Goal: Task Accomplishment & Management: Manage account settings

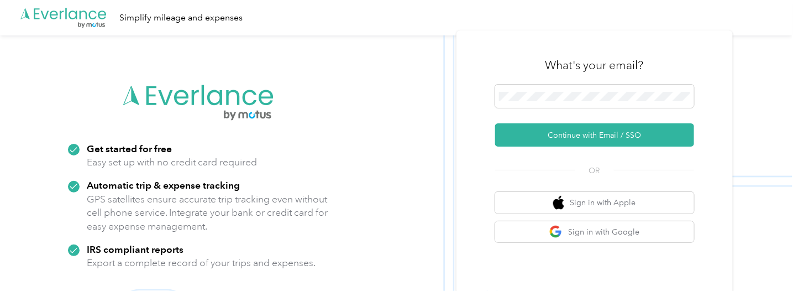
click at [600, 89] on span at bounding box center [594, 96] width 199 height 23
click at [594, 129] on button "Continue with Email / SSO" at bounding box center [594, 134] width 199 height 23
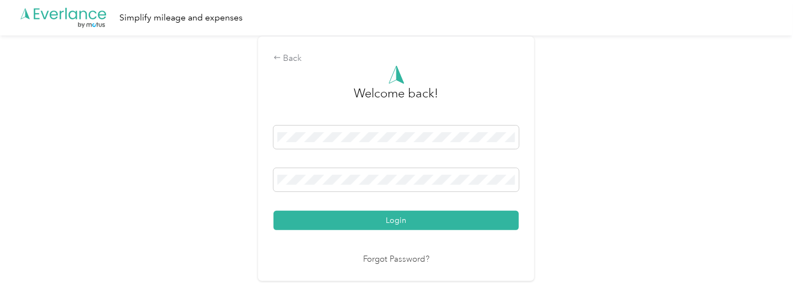
click at [470, 216] on button "Login" at bounding box center [396, 220] width 245 height 19
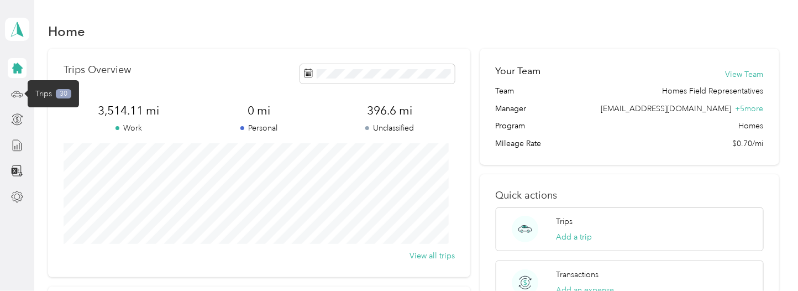
click at [15, 89] on icon at bounding box center [17, 94] width 12 height 12
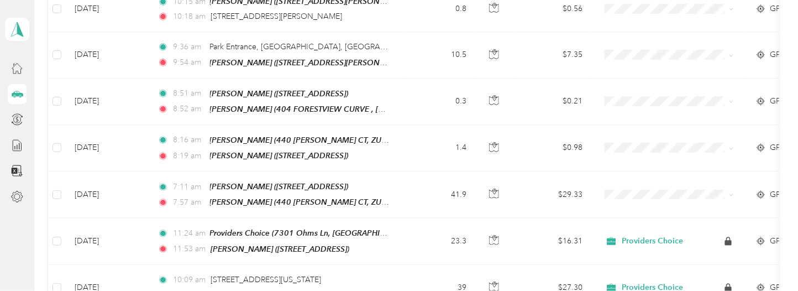
scroll to position [553, 0]
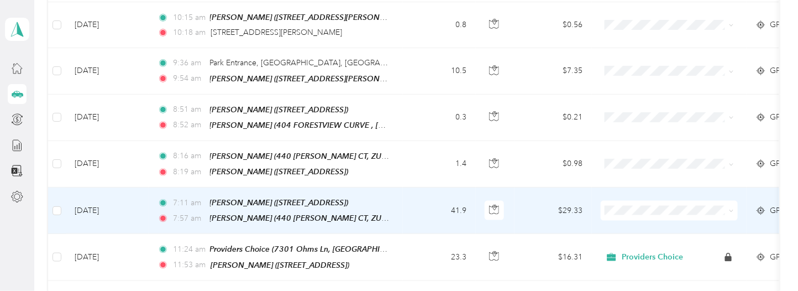
click at [621, 218] on icon at bounding box center [616, 216] width 14 height 9
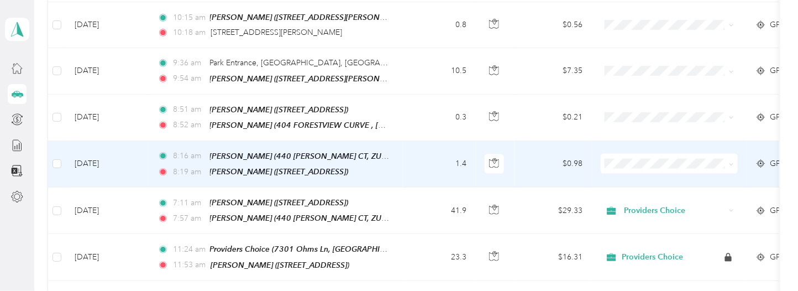
click at [624, 175] on span "Providers Choice" at bounding box center [670, 173] width 122 height 12
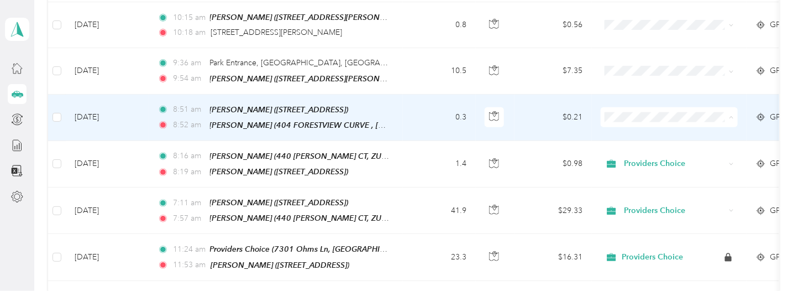
click at [621, 130] on icon at bounding box center [616, 129] width 14 height 9
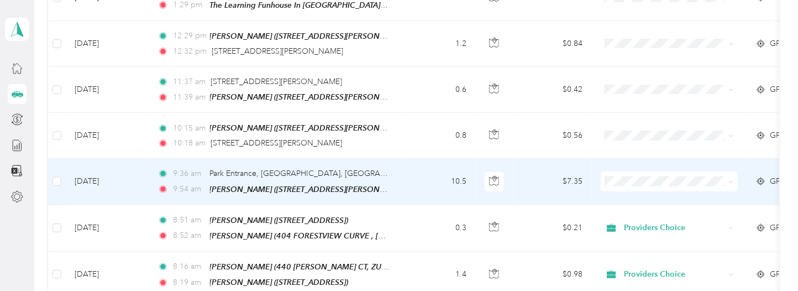
click at [408, 165] on td "10.5" at bounding box center [439, 182] width 73 height 46
click at [408, 290] on div at bounding box center [396, 291] width 793 height 0
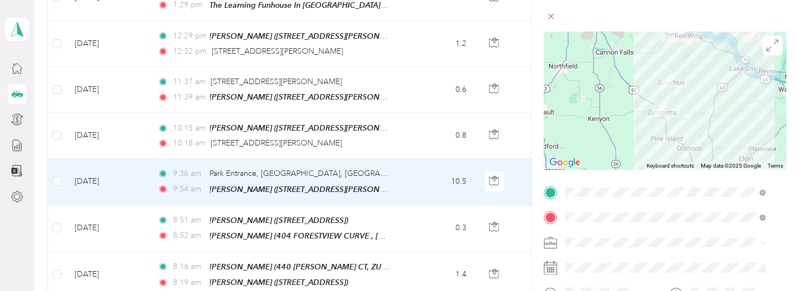
scroll to position [127, 0]
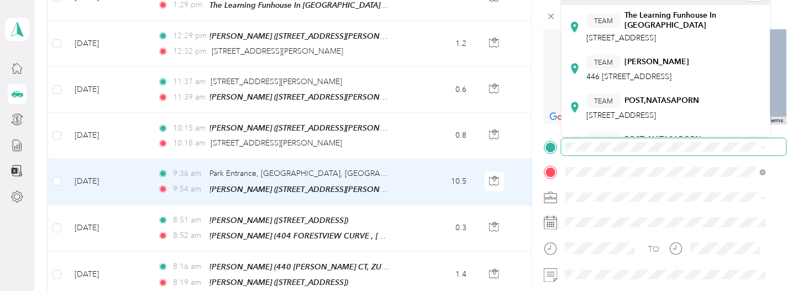
drag, startPoint x: 765, startPoint y: 148, endPoint x: 509, endPoint y: 158, distance: 256.2
click at [509, 158] on div "Trip details Save This trip cannot be edited because it is either under review,…" at bounding box center [399, 145] width 798 height 291
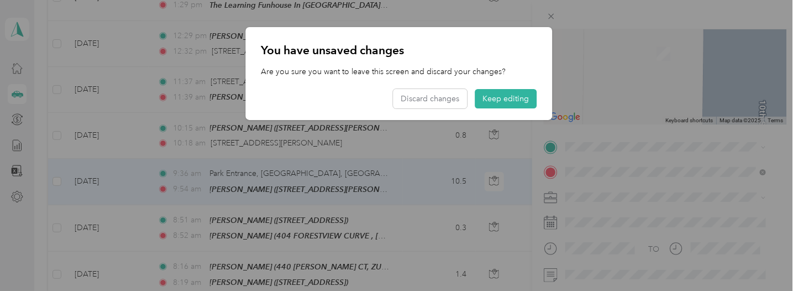
click at [528, 94] on button "Keep editing" at bounding box center [506, 98] width 62 height 19
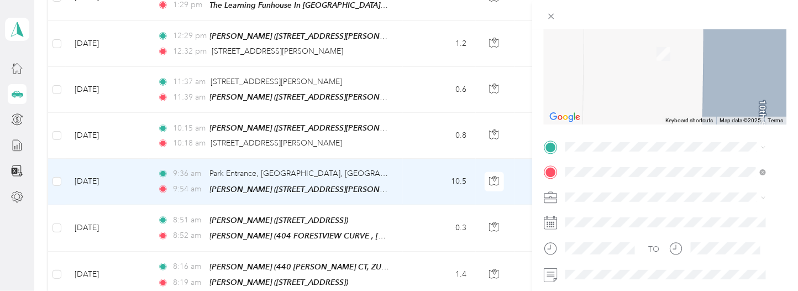
click at [654, 75] on span "[STREET_ADDRESS]" at bounding box center [622, 69] width 70 height 9
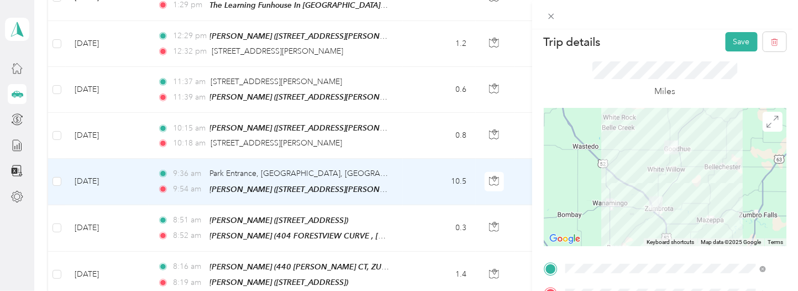
scroll to position [0, 0]
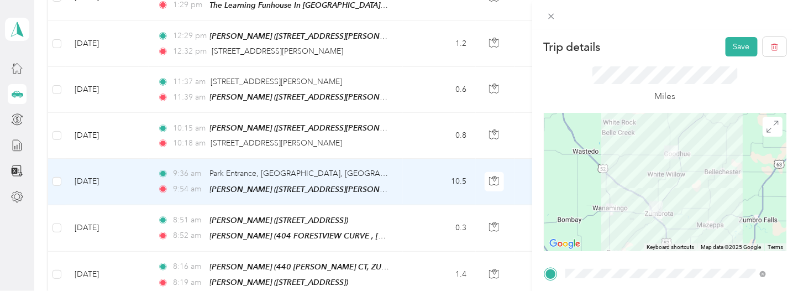
click at [726, 41] on button "Save" at bounding box center [742, 46] width 32 height 19
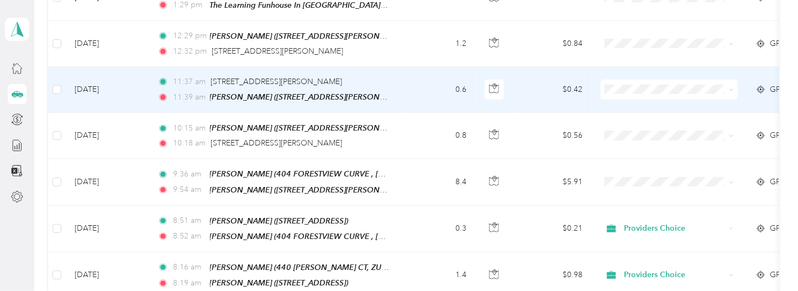
click at [413, 87] on td "0.6" at bounding box center [439, 90] width 73 height 46
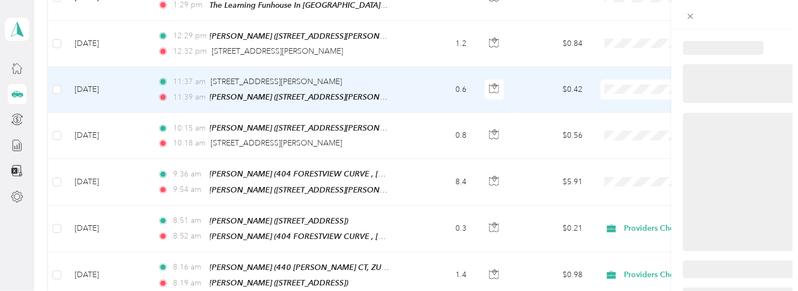
click at [413, 290] on div at bounding box center [396, 291] width 793 height 0
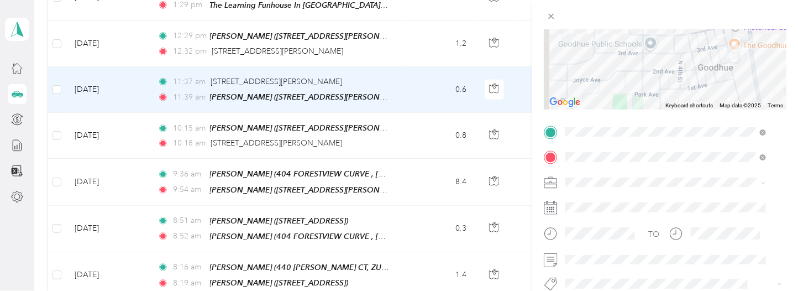
scroll to position [149, 0]
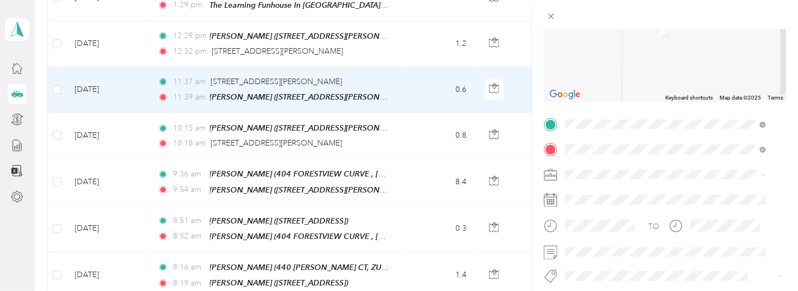
click at [684, 174] on div "TEAM [PERSON_NAME] [STREET_ADDRESS]" at bounding box center [653, 176] width 132 height 27
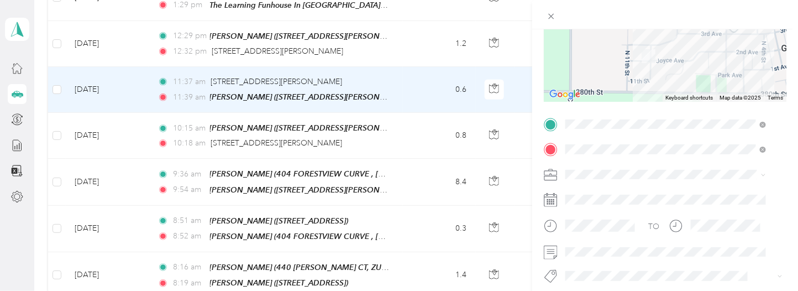
scroll to position [0, 0]
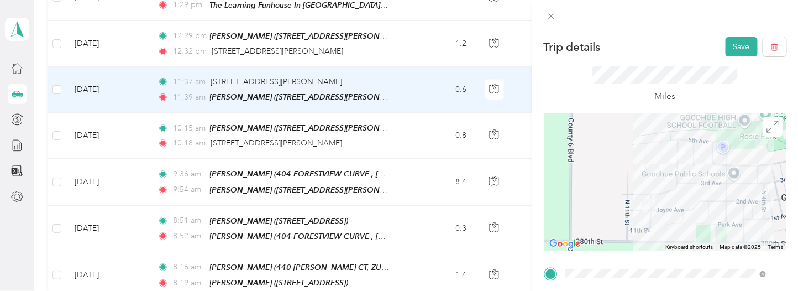
click at [727, 45] on button "Save" at bounding box center [742, 46] width 32 height 19
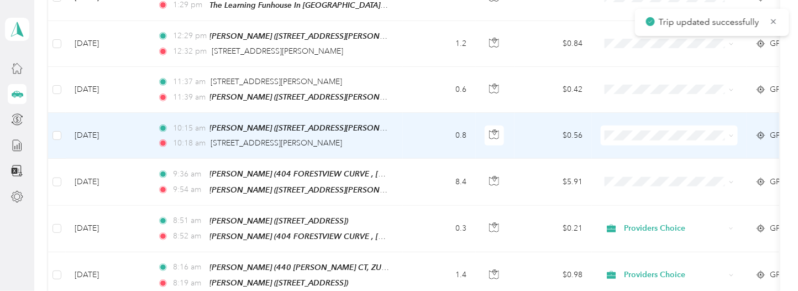
click at [401, 129] on td "10:15 am [PERSON_NAME] ([STREET_ADDRESS][PERSON_NAME]) 10:18 am [STREET_ADDRESS…" at bounding box center [276, 136] width 254 height 46
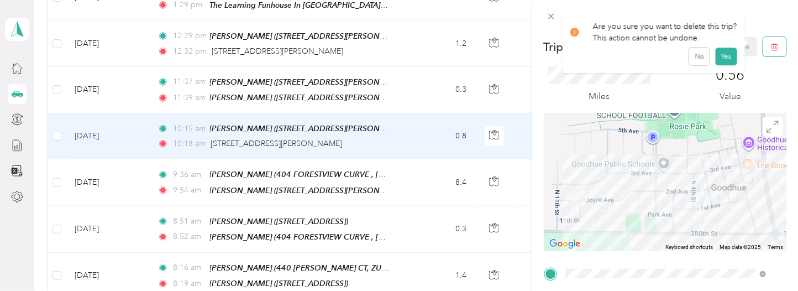
click at [763, 50] on button "button" at bounding box center [774, 46] width 23 height 19
click at [721, 58] on button "Yes" at bounding box center [727, 60] width 22 height 18
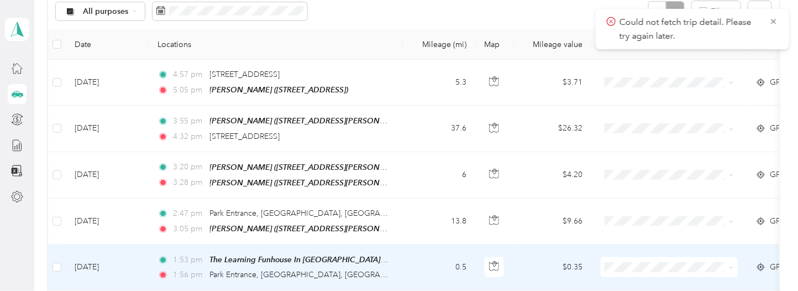
scroll to position [111, 0]
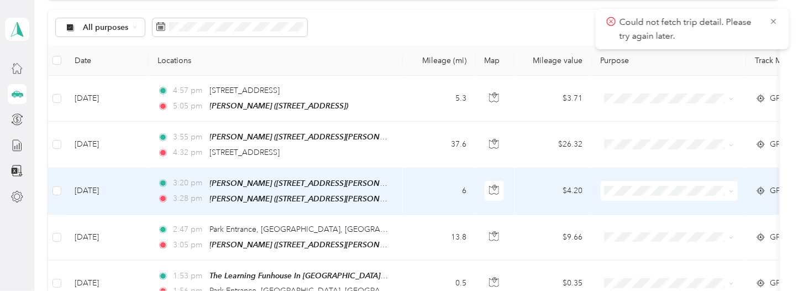
click at [404, 193] on td "6" at bounding box center [439, 191] width 73 height 46
click at [404, 290] on div at bounding box center [396, 291] width 793 height 0
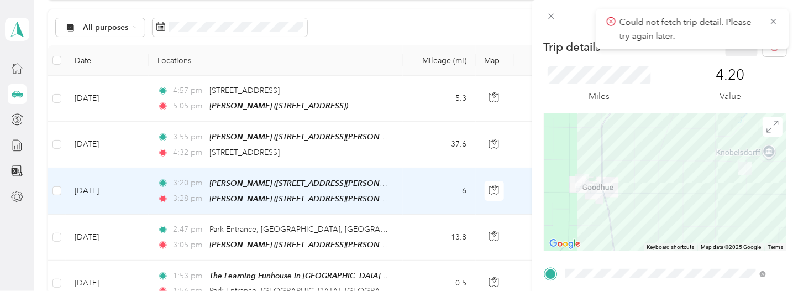
scroll to position [99, 0]
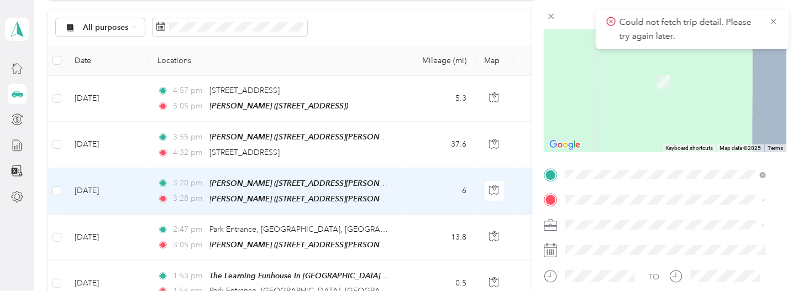
click at [669, 79] on div "TEAM [PERSON_NAME] [STREET_ADDRESS]" at bounding box center [653, 75] width 132 height 27
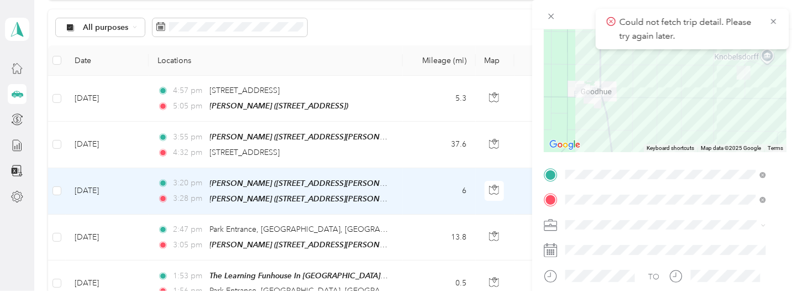
scroll to position [0, 0]
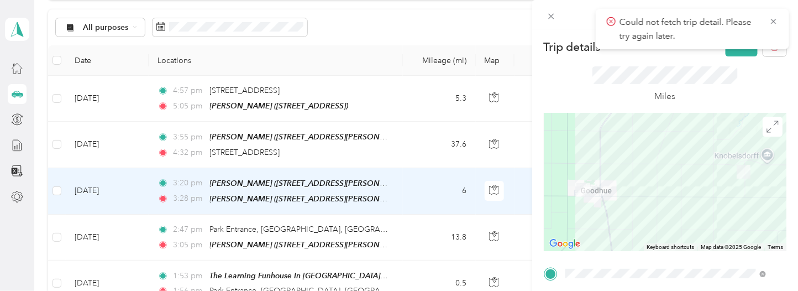
click at [726, 54] on button "Save" at bounding box center [742, 46] width 32 height 19
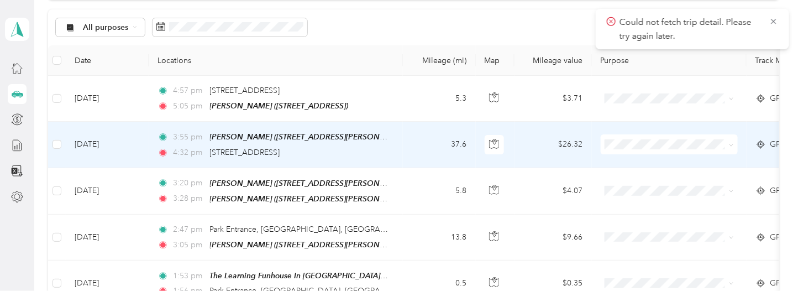
click at [394, 145] on td "3:55 pm [PERSON_NAME] ([STREET_ADDRESS][PERSON_NAME]) 4:32 pm [STREET_ADDRESS]" at bounding box center [276, 145] width 254 height 46
click at [394, 290] on div at bounding box center [396, 291] width 793 height 0
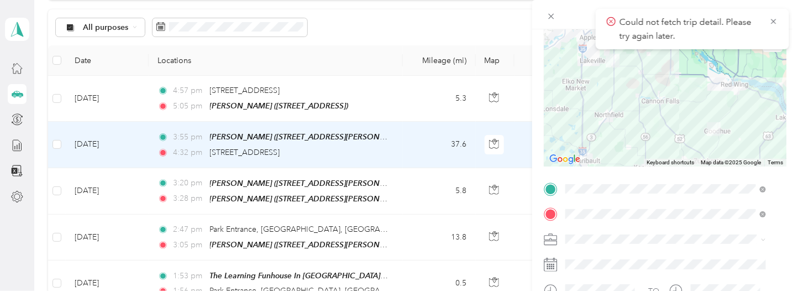
scroll to position [111, 0]
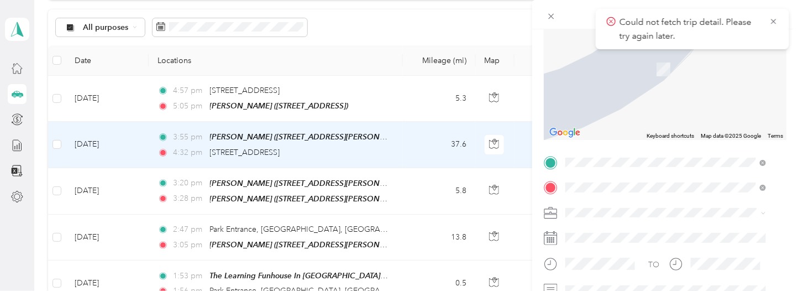
click at [612, 83] on span "[STREET_ADDRESS][PERSON_NAME]" at bounding box center [653, 86] width 132 height 9
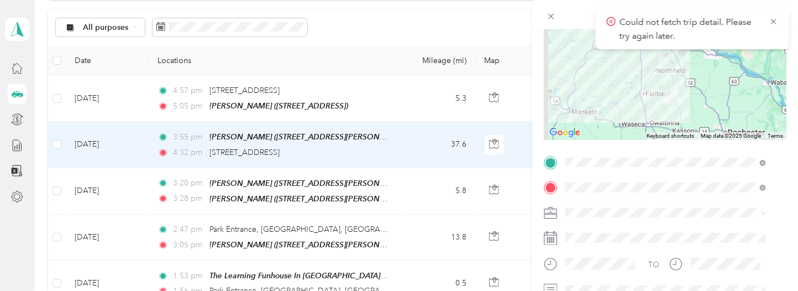
click at [759, 188] on span at bounding box center [761, 188] width 10 height 8
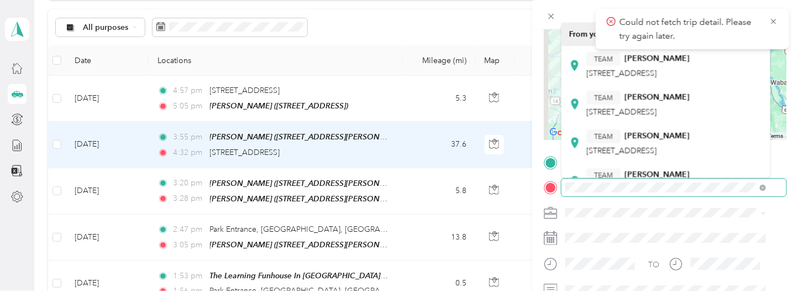
click at [568, 196] on div "TO Add photo" at bounding box center [665, 287] width 243 height 267
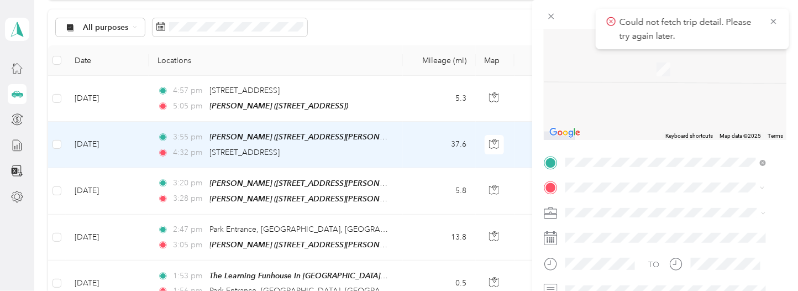
click at [628, 68] on span "[STREET_ADDRESS]" at bounding box center [622, 72] width 70 height 9
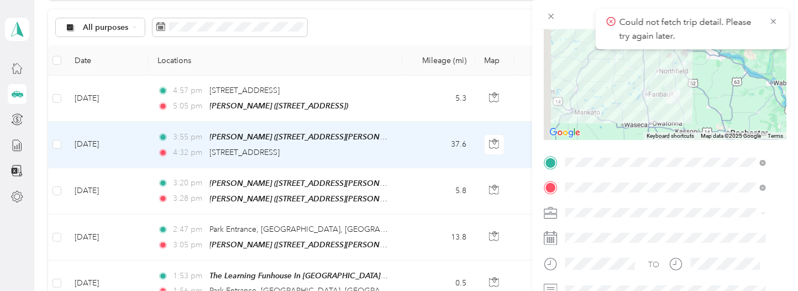
click at [771, 19] on icon at bounding box center [773, 22] width 9 height 10
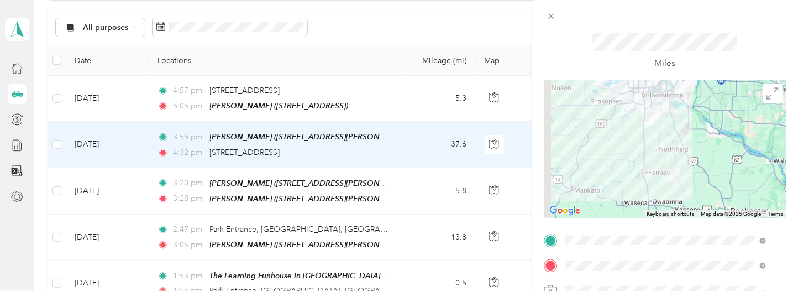
scroll to position [0, 0]
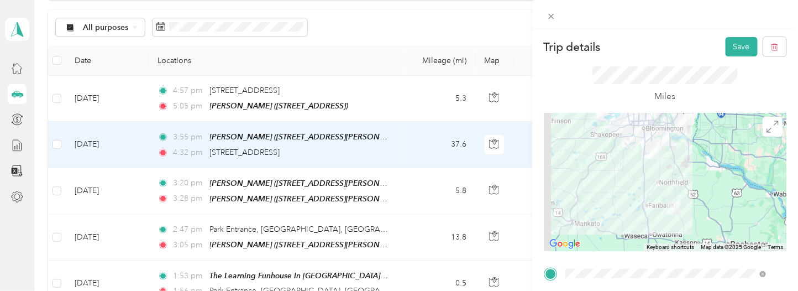
click at [726, 44] on button "Save" at bounding box center [742, 46] width 32 height 19
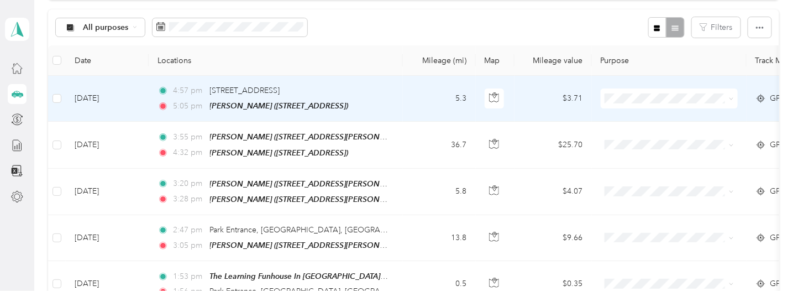
click at [415, 92] on td "5.3" at bounding box center [439, 99] width 73 height 46
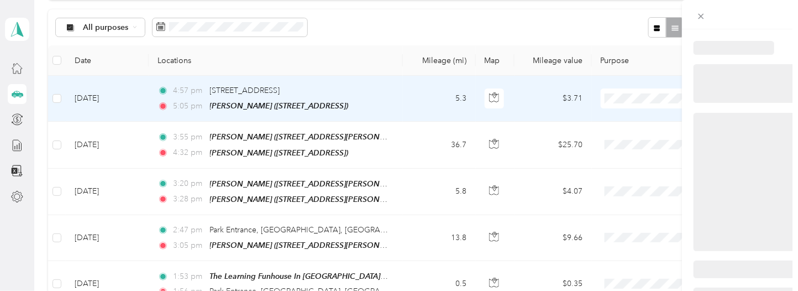
click at [415, 290] on div at bounding box center [396, 291] width 793 height 0
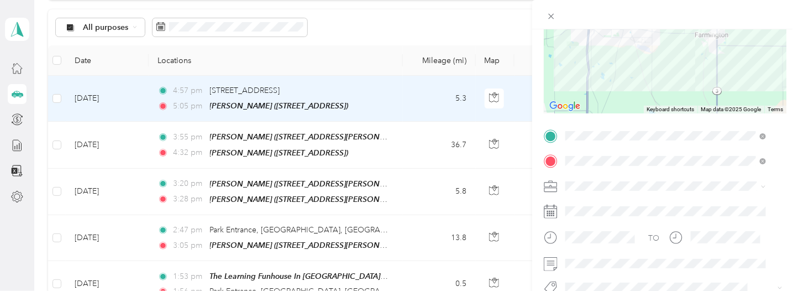
scroll to position [139, 0]
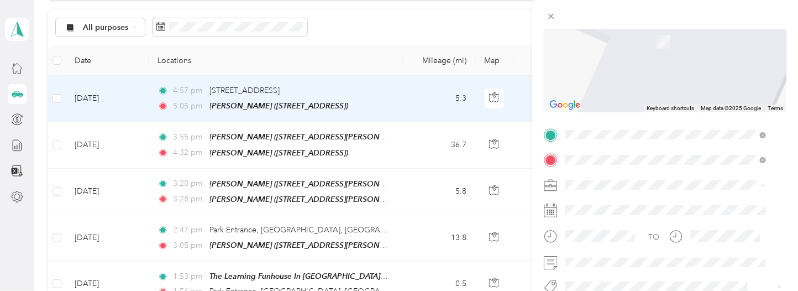
click at [643, 187] on div "TEAM [PERSON_NAME] [STREET_ADDRESS]" at bounding box center [653, 186] width 132 height 27
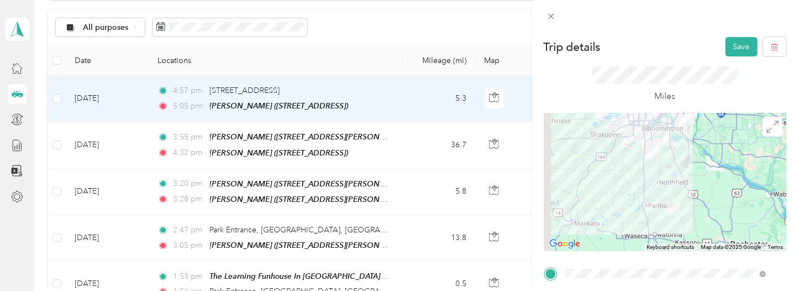
scroll to position [0, 0]
click at [656, 193] on div at bounding box center [665, 182] width 243 height 138
click at [650, 179] on div at bounding box center [665, 182] width 243 height 138
click at [669, 192] on div at bounding box center [665, 182] width 243 height 138
click at [662, 197] on img at bounding box center [673, 208] width 23 height 23
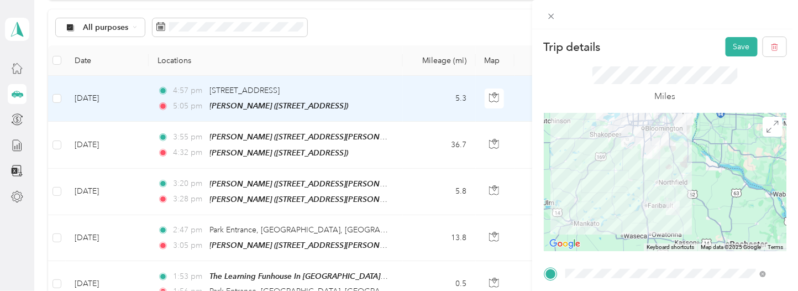
click at [662, 197] on img at bounding box center [673, 208] width 23 height 23
click at [656, 192] on div at bounding box center [665, 182] width 243 height 138
click at [726, 48] on button "Save" at bounding box center [742, 46] width 32 height 19
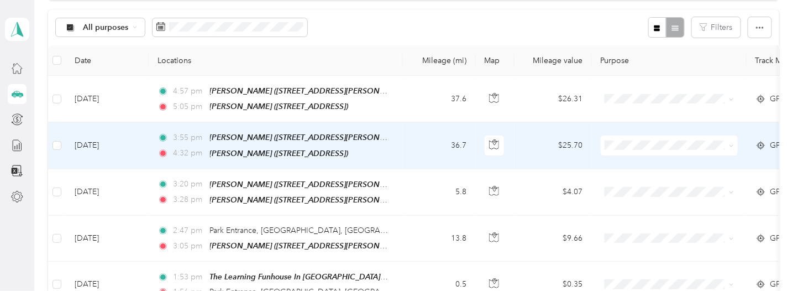
drag, startPoint x: 423, startPoint y: 140, endPoint x: 399, endPoint y: 142, distance: 24.4
click at [399, 142] on td "3:55 pm [PERSON_NAME] ([STREET_ADDRESS][PERSON_NAME]) 4:32 pm [PERSON_NAME] ([S…" at bounding box center [276, 145] width 254 height 46
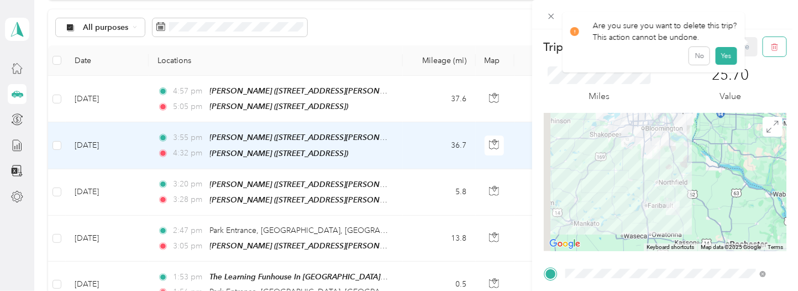
click at [772, 46] on icon "button" at bounding box center [775, 47] width 7 height 7
click at [716, 60] on button "Yes" at bounding box center [727, 60] width 22 height 18
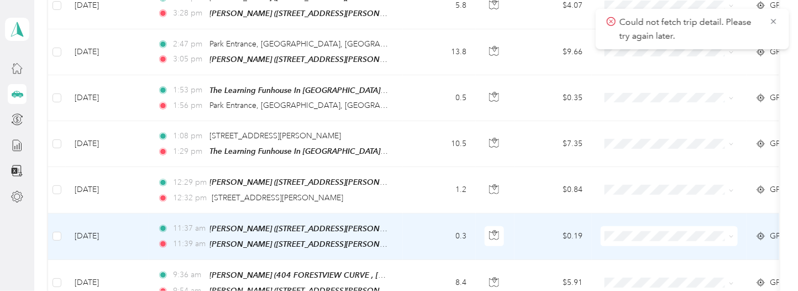
scroll to position [221, 0]
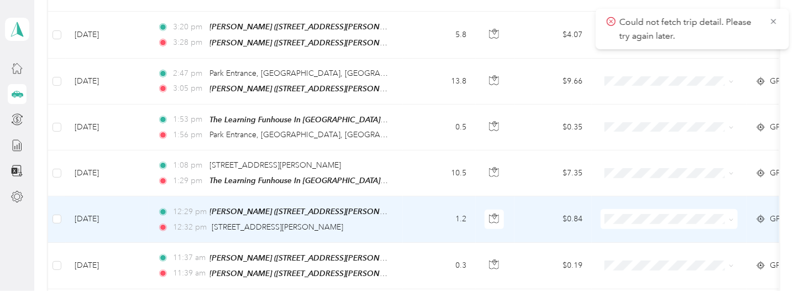
click at [389, 221] on div "12:32 pm [STREET_ADDRESS][PERSON_NAME]" at bounding box center [274, 227] width 232 height 12
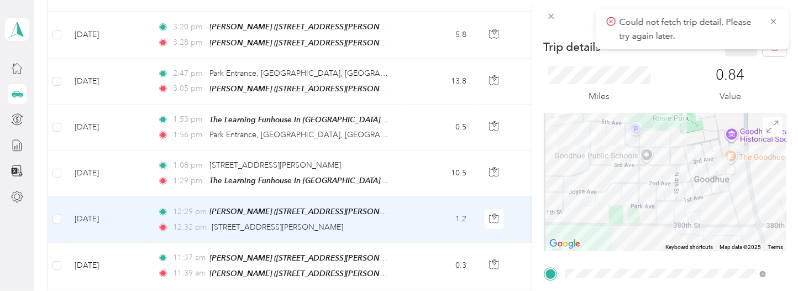
click at [770, 20] on icon at bounding box center [773, 22] width 9 height 10
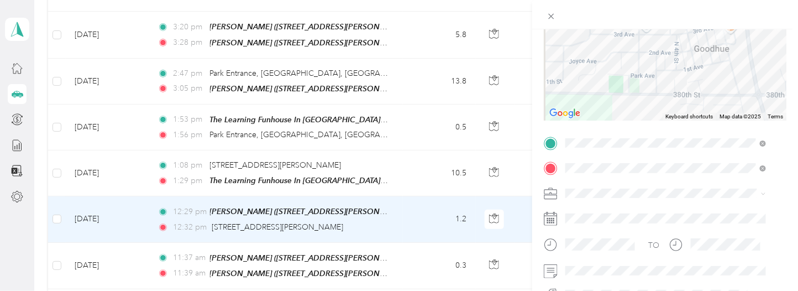
scroll to position [138, 0]
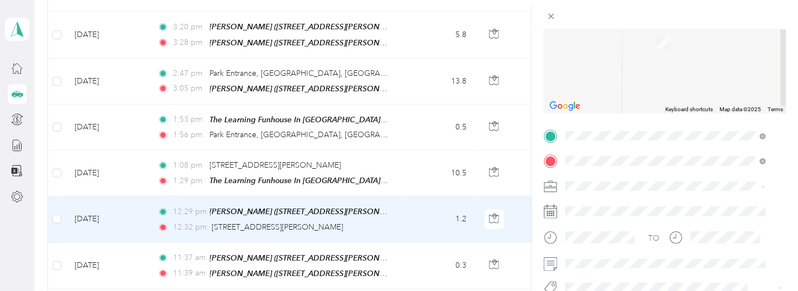
click at [624, 54] on div "TEAM [PERSON_NAME] 911 [PERSON_NAME], 55027, [PERSON_NAME], [GEOGRAPHIC_DATA], …" at bounding box center [675, 43] width 176 height 39
click at [781, 169] on form "Trip details Save This trip cannot be edited because it is either under review,…" at bounding box center [665, 146] width 266 height 495
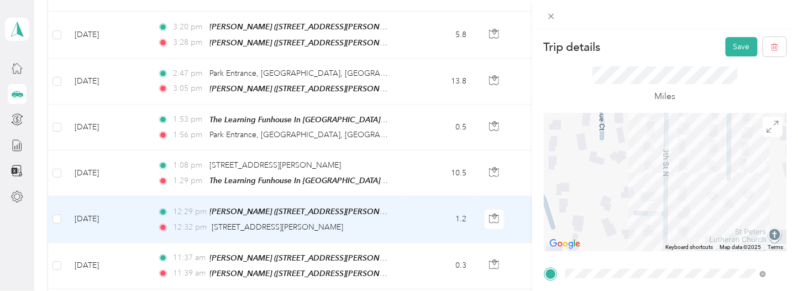
click at [729, 45] on button "Save" at bounding box center [742, 46] width 32 height 19
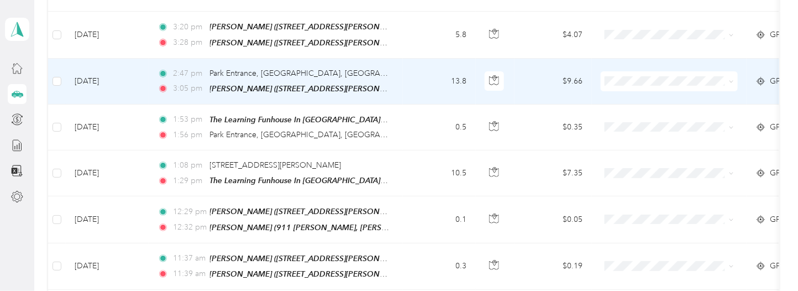
click at [401, 76] on td "2:47 pm Park Entrance, [GEOGRAPHIC_DATA], [GEOGRAPHIC_DATA] 3:05 pm [PERSON_NAM…" at bounding box center [276, 82] width 254 height 46
click at [401, 290] on div at bounding box center [396, 291] width 793 height 0
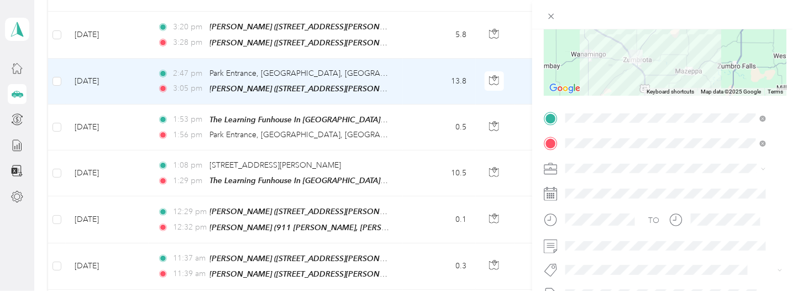
scroll to position [182, 0]
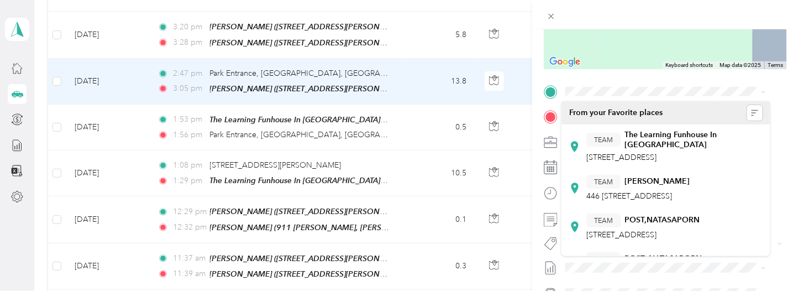
click at [623, 85] on span at bounding box center [674, 92] width 225 height 18
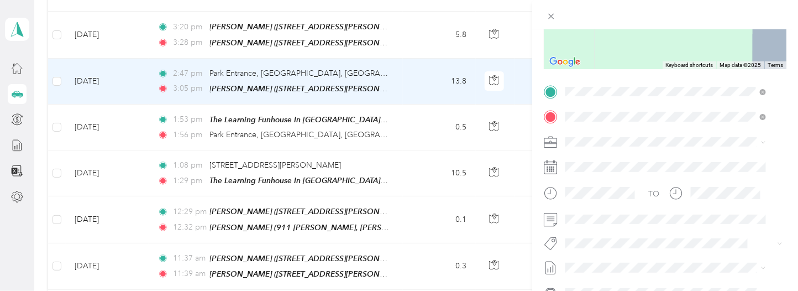
click at [662, 148] on span "911 [PERSON_NAME], 55027, [PERSON_NAME], [GEOGRAPHIC_DATA], [GEOGRAPHIC_DATA]" at bounding box center [672, 156] width 171 height 21
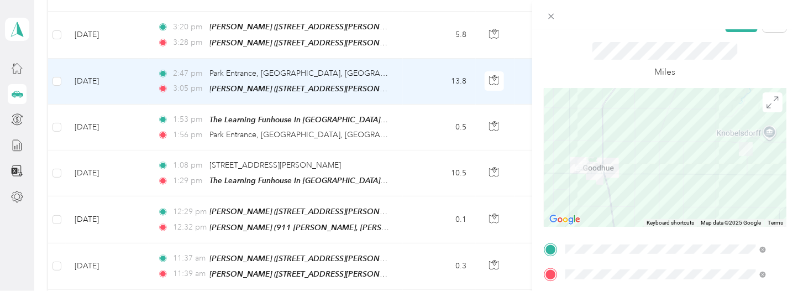
scroll to position [0, 0]
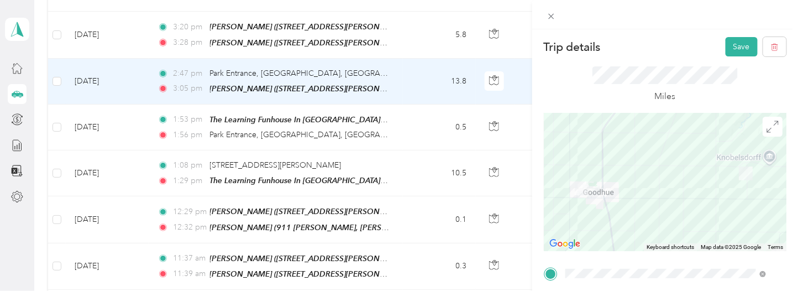
click at [726, 45] on button "Save" at bounding box center [742, 46] width 32 height 19
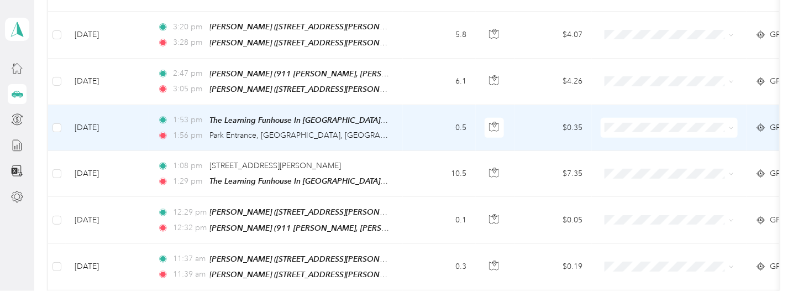
click at [400, 123] on td "1:53 pm The Learning Funhouse In [GEOGRAPHIC_DATA] ([STREET_ADDRESS]) 1:56 pm P…" at bounding box center [276, 128] width 254 height 46
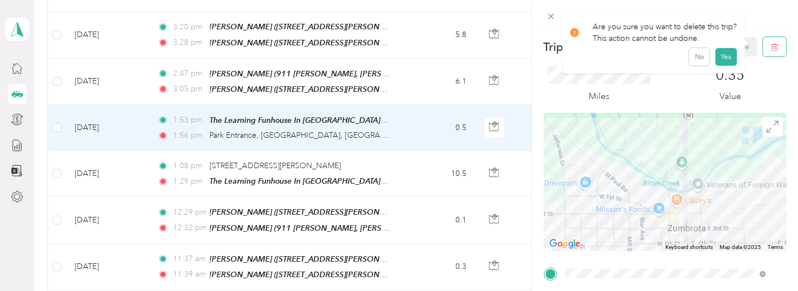
click at [772, 48] on icon "button" at bounding box center [775, 47] width 7 height 7
click at [726, 55] on button "Yes" at bounding box center [727, 60] width 22 height 18
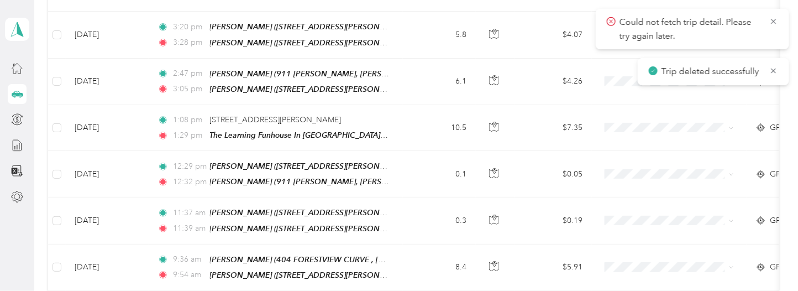
click at [776, 18] on icon at bounding box center [773, 22] width 9 height 10
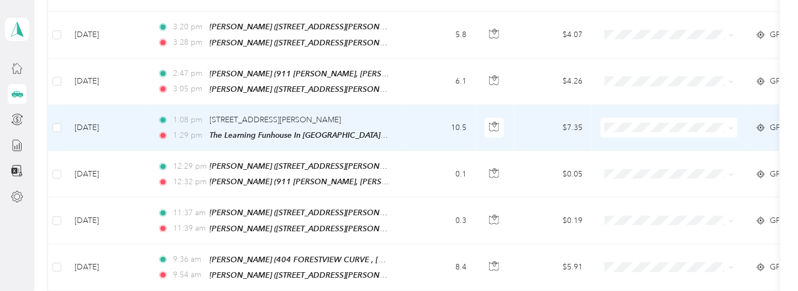
click at [407, 114] on td "10.5" at bounding box center [439, 128] width 73 height 46
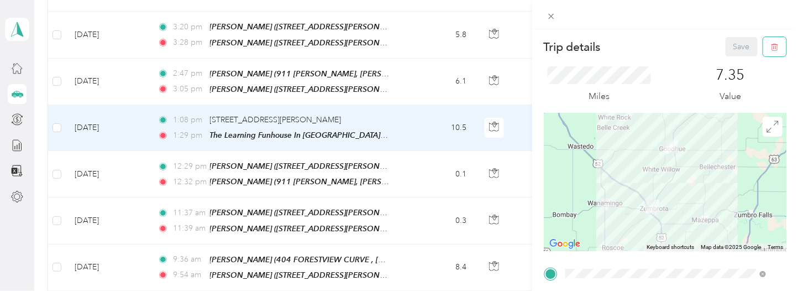
click at [766, 48] on button "button" at bounding box center [774, 46] width 23 height 19
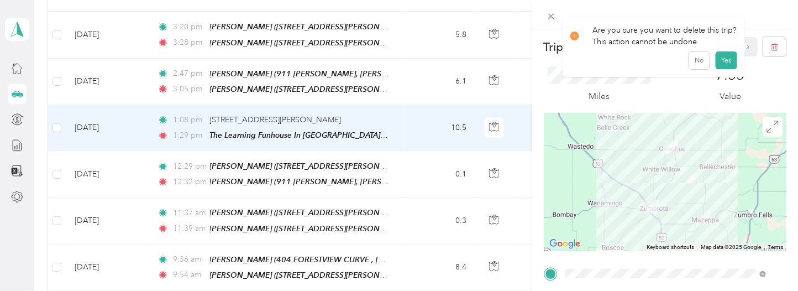
click at [720, 58] on button "Yes" at bounding box center [727, 60] width 22 height 18
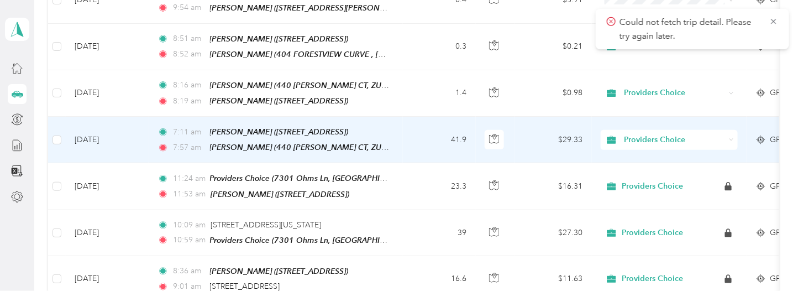
scroll to position [332, 0]
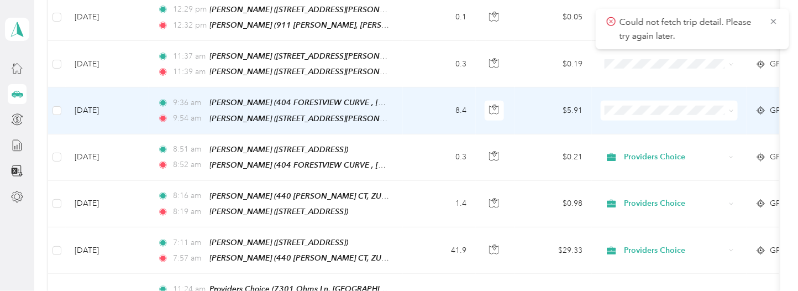
click at [630, 126] on li "Providers Choice" at bounding box center [669, 123] width 137 height 19
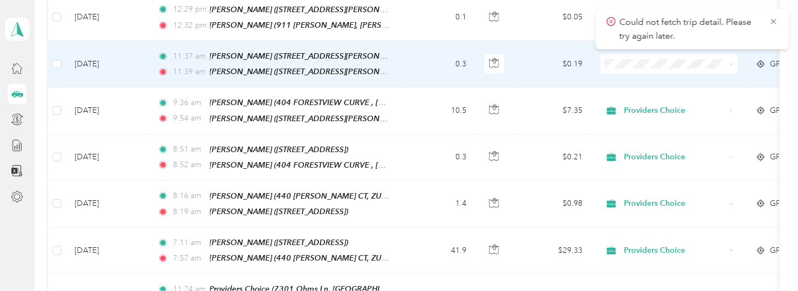
click at [647, 82] on li "Providers Choice" at bounding box center [669, 74] width 137 height 19
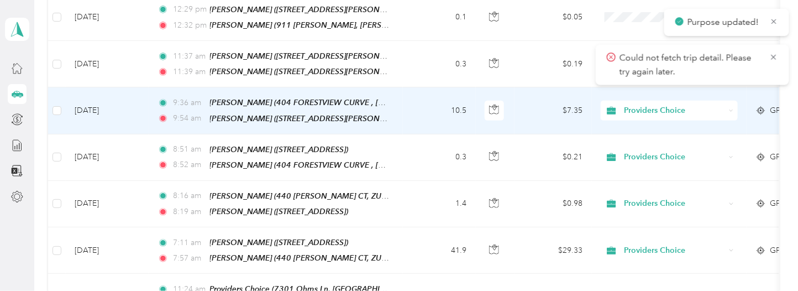
scroll to position [221, 0]
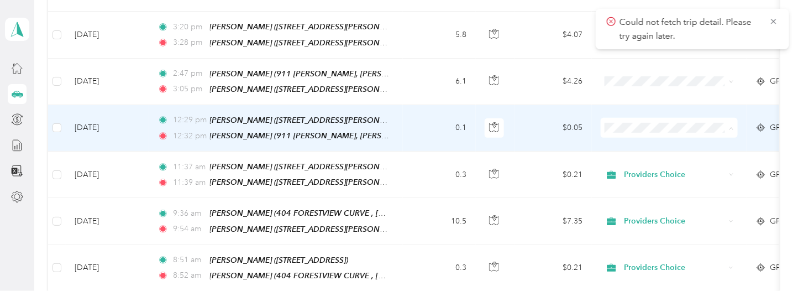
click at [638, 140] on span "Providers Choice" at bounding box center [679, 144] width 102 height 12
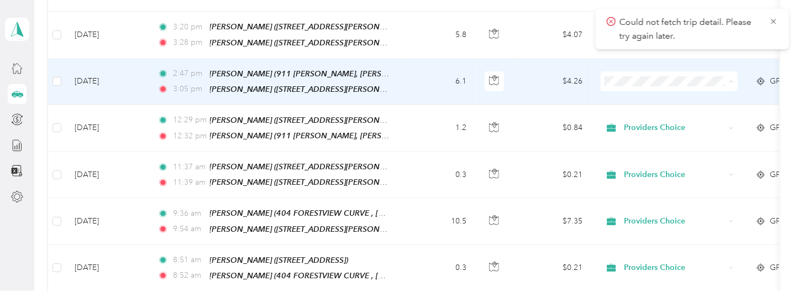
click at [626, 96] on span "Providers Choice" at bounding box center [670, 99] width 122 height 12
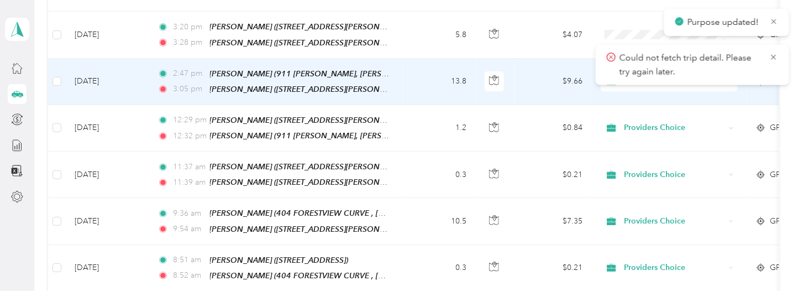
scroll to position [111, 0]
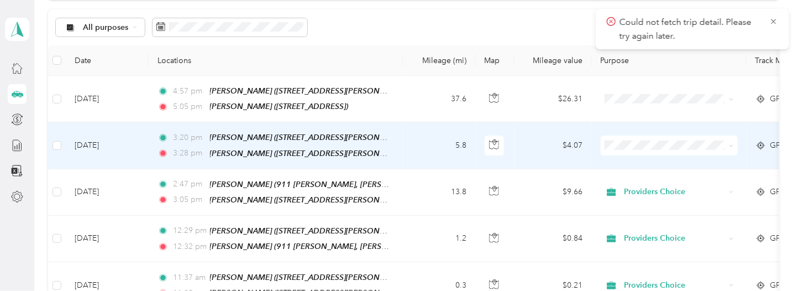
click at [624, 137] on span at bounding box center [669, 145] width 137 height 20
click at [620, 149] on span at bounding box center [669, 145] width 137 height 20
click at [632, 166] on span "Providers Choice" at bounding box center [679, 164] width 102 height 12
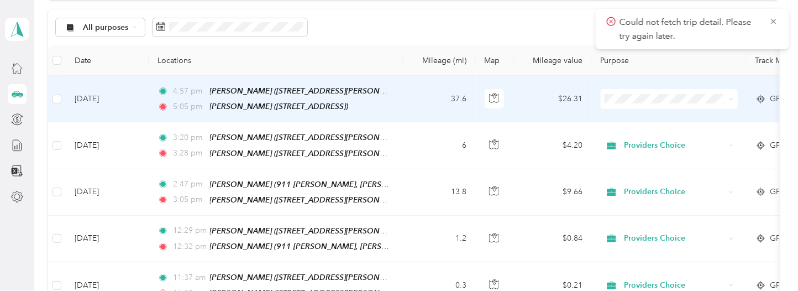
click at [640, 116] on span "Providers Choice" at bounding box center [679, 115] width 102 height 12
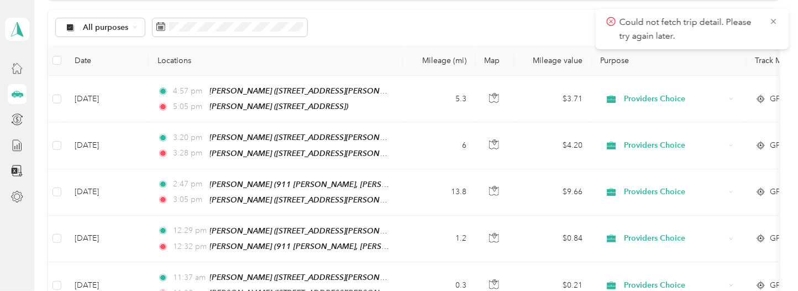
click at [354, 35] on div "All purposes Filters" at bounding box center [413, 27] width 731 height 36
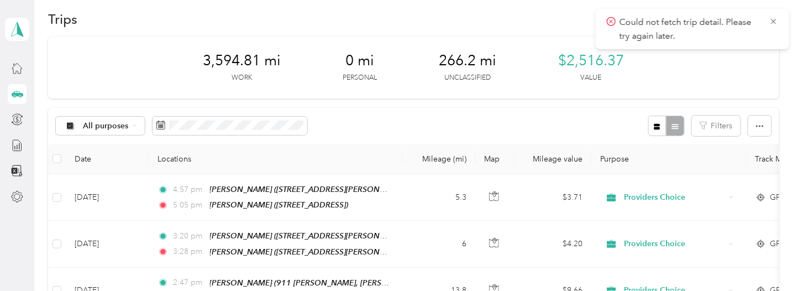
scroll to position [0, 0]
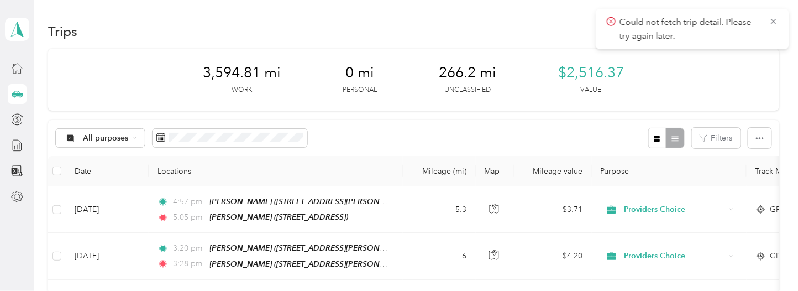
click at [772, 20] on icon at bounding box center [773, 22] width 9 height 10
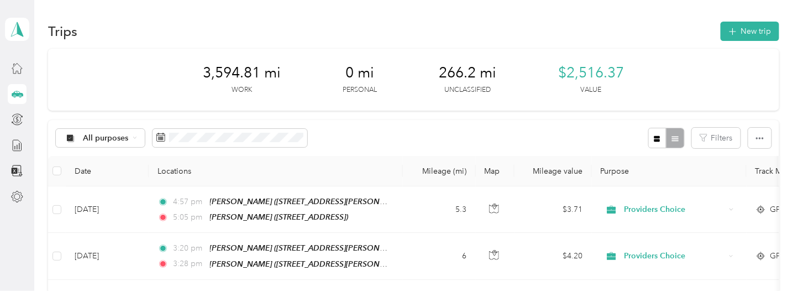
click at [14, 145] on icon at bounding box center [17, 145] width 12 height 12
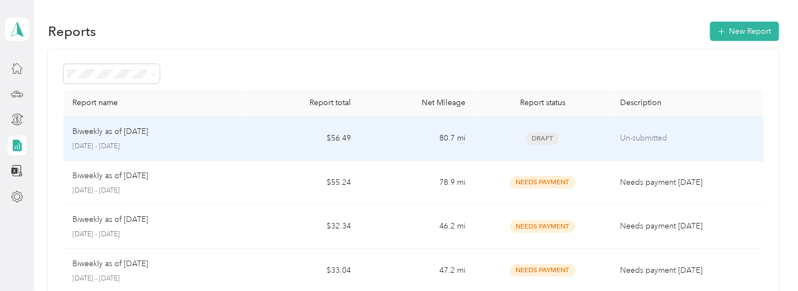
click at [229, 139] on div "Biweekly as of [DATE] [DATE] - [DATE]" at bounding box center [154, 138] width 165 height 26
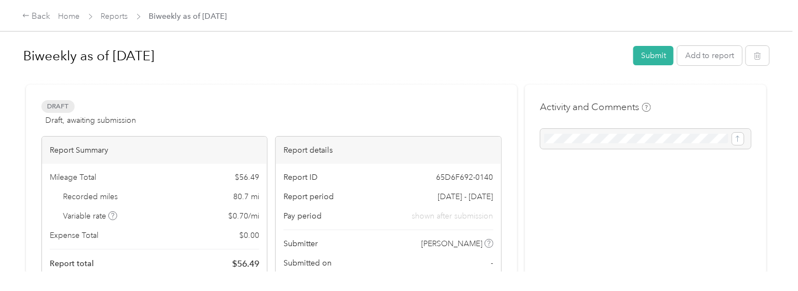
click at [645, 54] on button "Submit" at bounding box center [653, 55] width 40 height 19
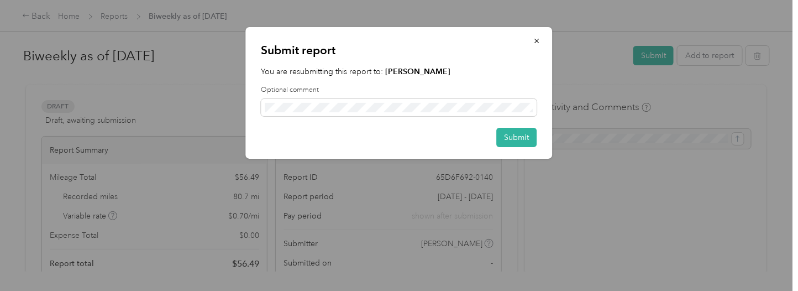
click at [522, 132] on button "Submit" at bounding box center [517, 137] width 40 height 19
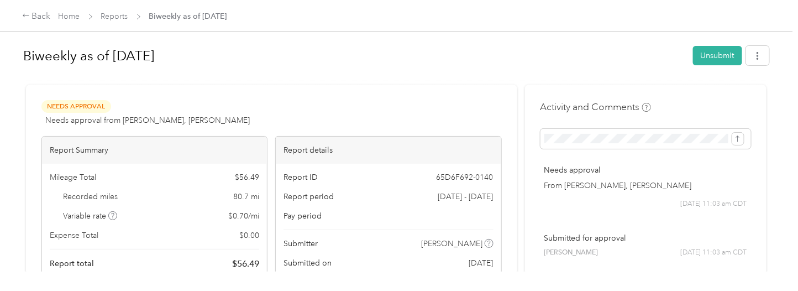
click at [106, 13] on link "Reports" at bounding box center [114, 16] width 27 height 9
